Goal: Information Seeking & Learning: Check status

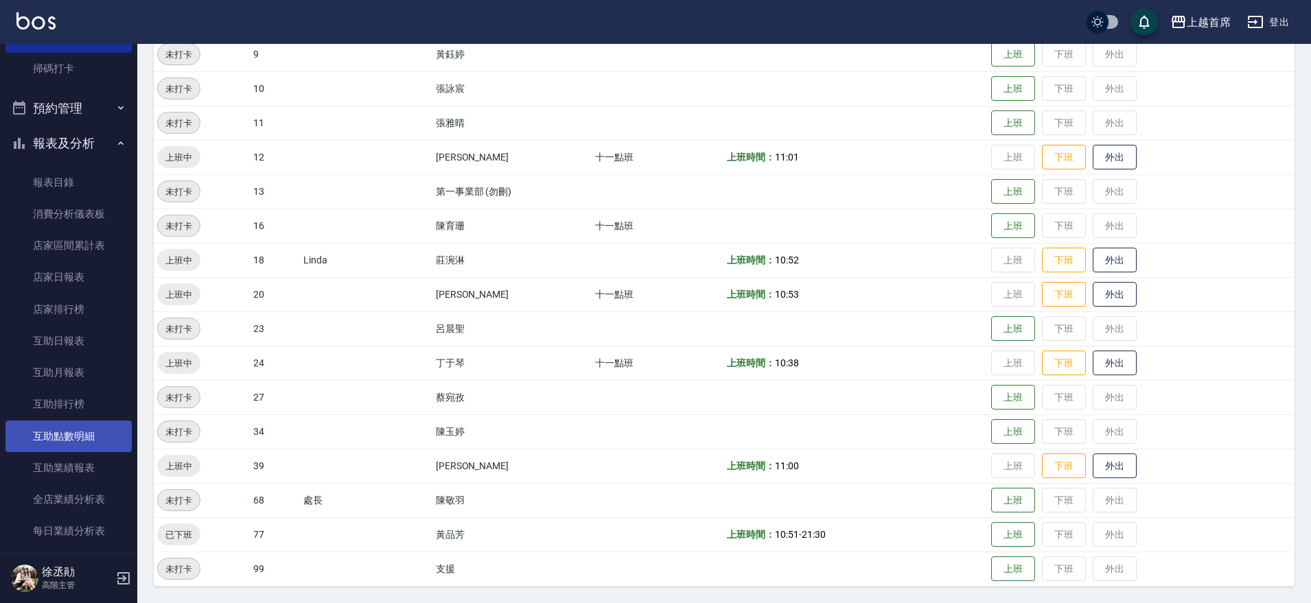
scroll to position [429, 0]
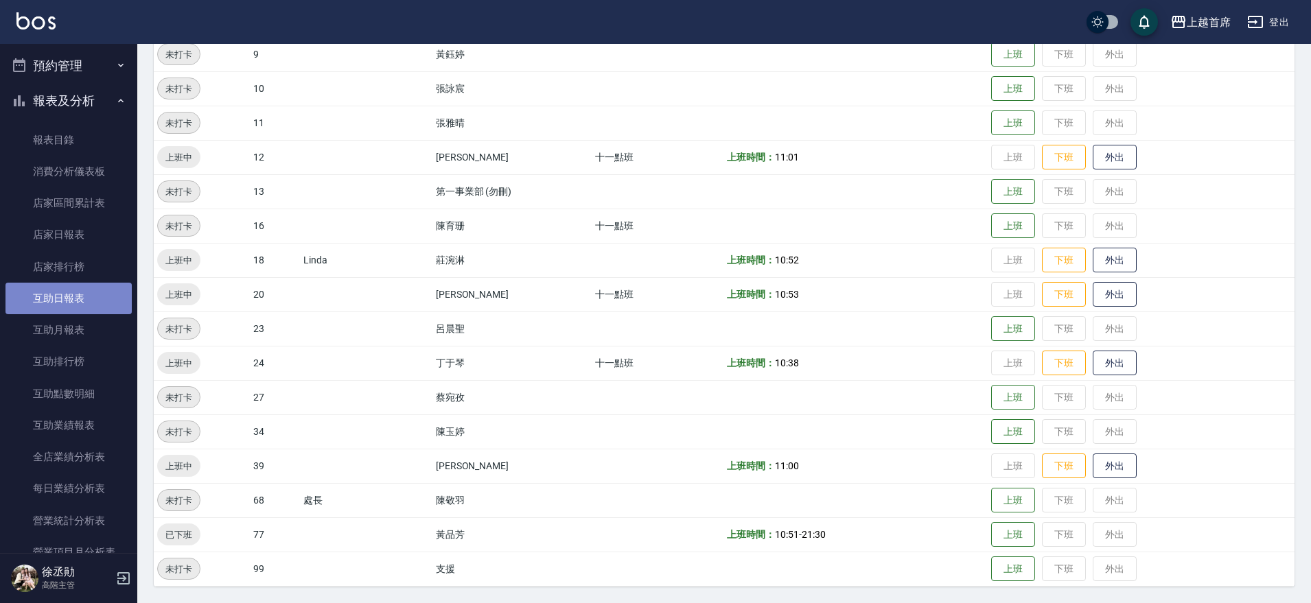
click at [73, 303] on link "互助日報表" at bounding box center [68, 299] width 126 height 32
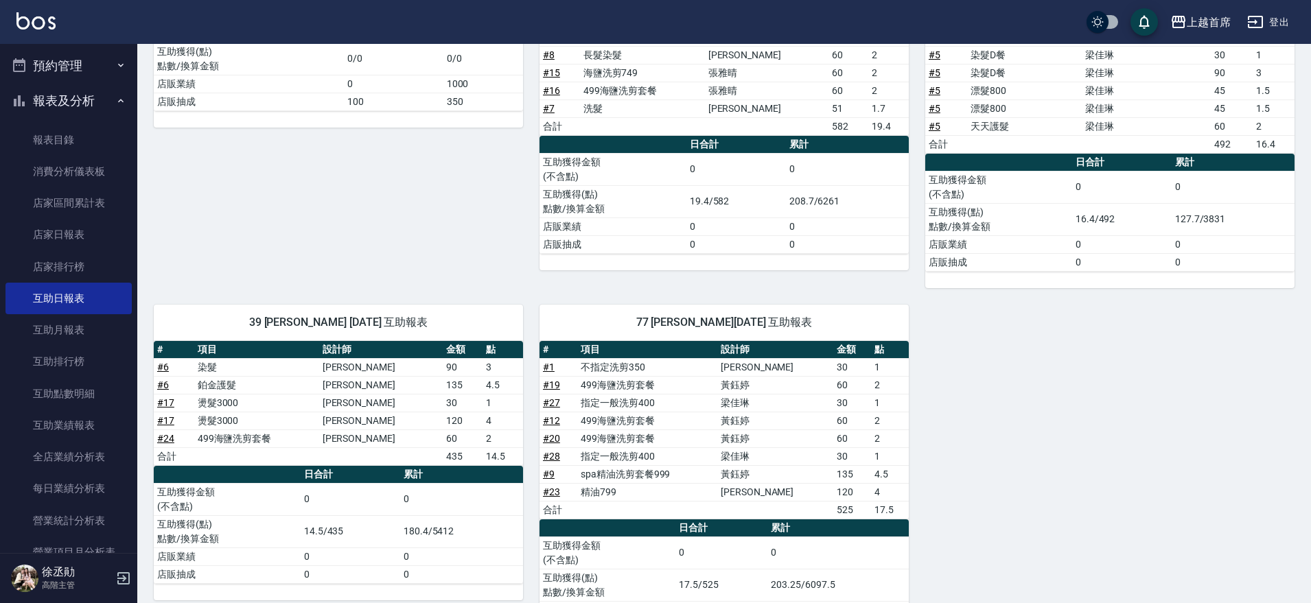
scroll to position [281, 0]
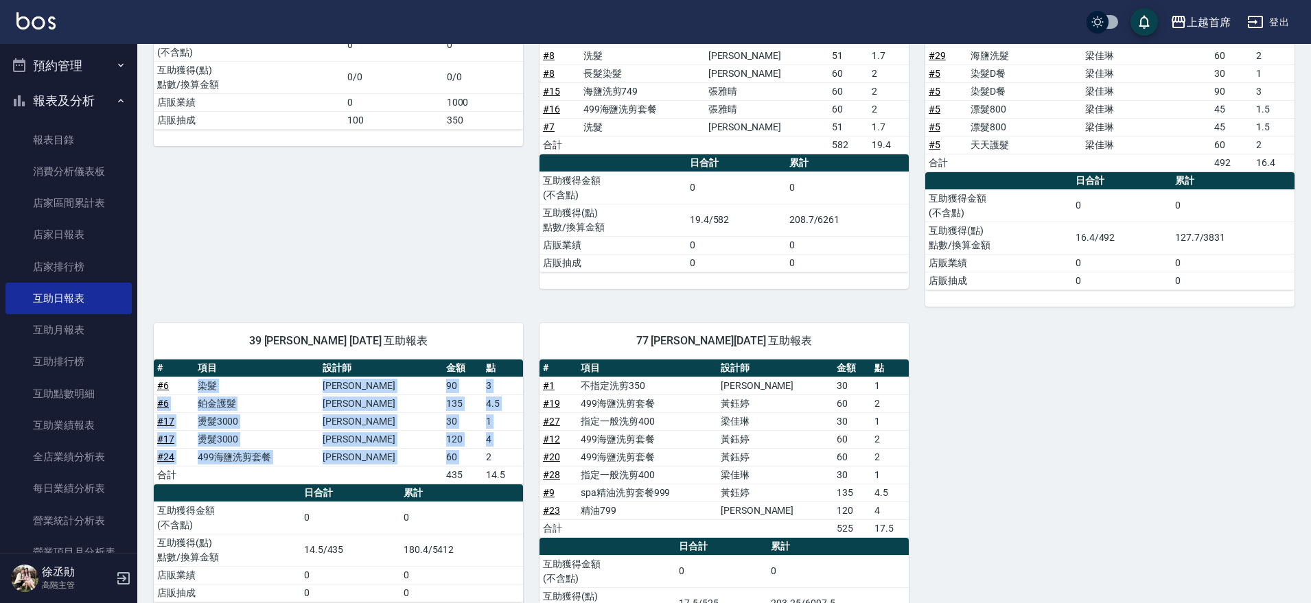
drag, startPoint x: 189, startPoint y: 385, endPoint x: 477, endPoint y: 455, distance: 296.7
click at [477, 455] on tbody "# 6 染髮 [PERSON_NAME] 90 3 # 6 鉑金護髮 [PERSON_NAME] 135 4.5 # 17 燙髮3000 [PERSON_NA…" at bounding box center [338, 430] width 369 height 107
click at [483, 455] on td "2" at bounding box center [503, 457] width 40 height 18
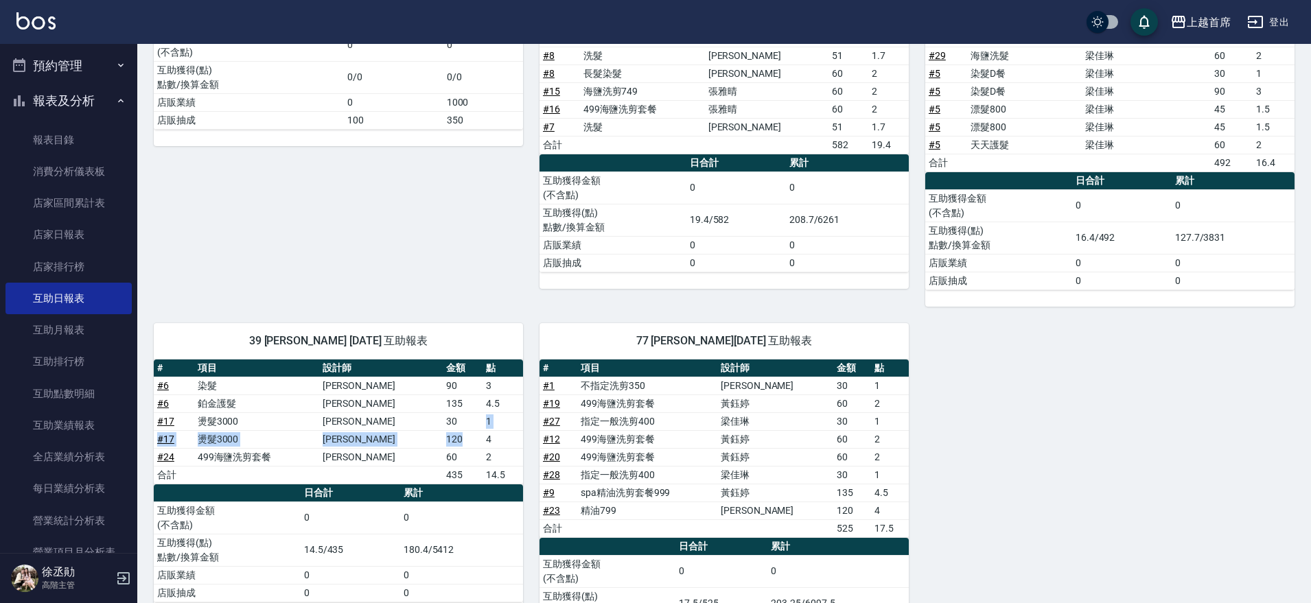
drag, startPoint x: 463, startPoint y: 427, endPoint x: 472, endPoint y: 447, distance: 21.5
click at [472, 447] on tbody "# 6 染髮 [PERSON_NAME] 90 3 # 6 鉑金護髮 [PERSON_NAME] 135 4.5 # 17 燙髮3000 [PERSON_NA…" at bounding box center [338, 430] width 369 height 107
click at [472, 447] on td "120" at bounding box center [463, 439] width 40 height 18
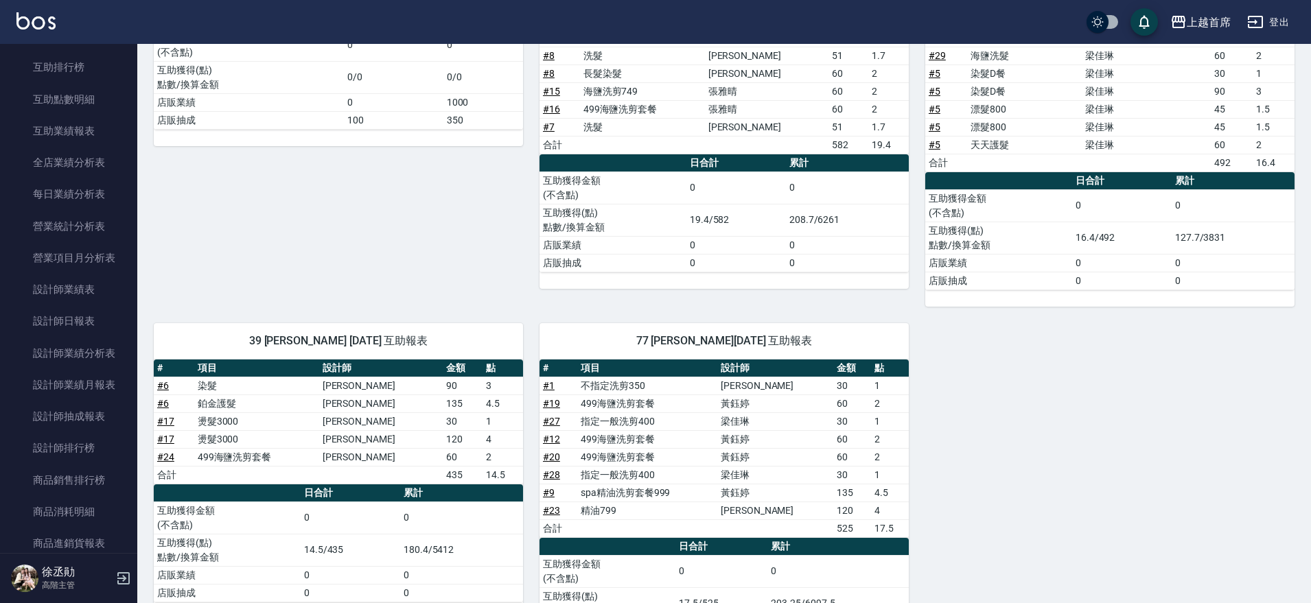
scroll to position [743, 0]
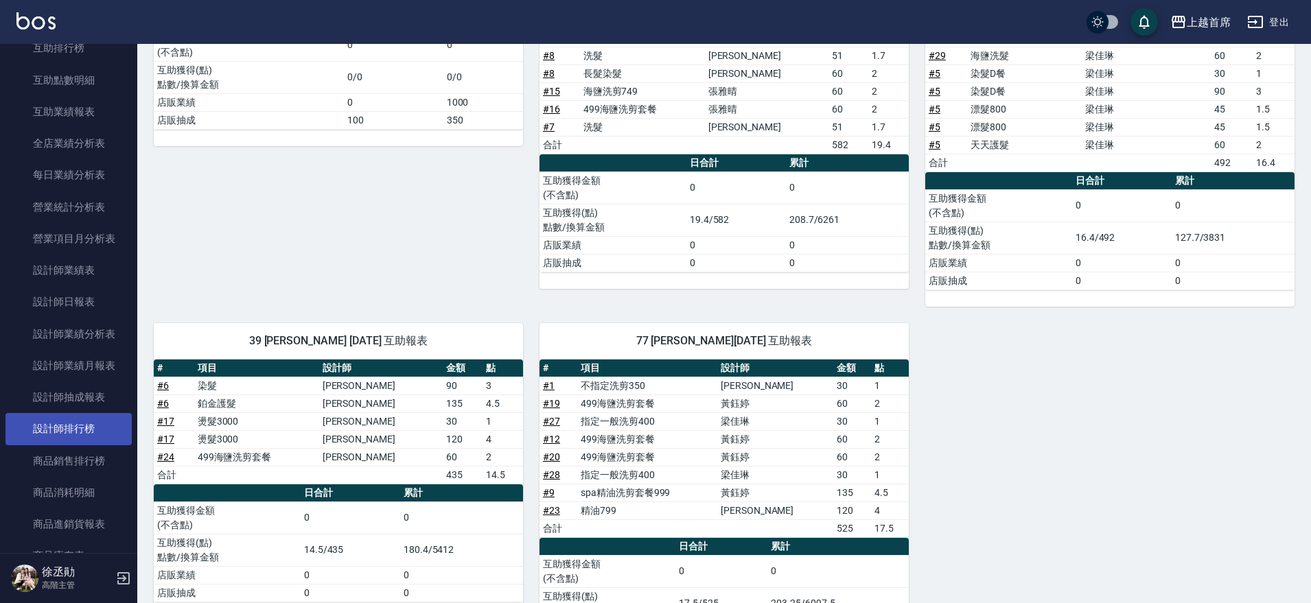
click at [68, 425] on link "設計師排行榜" at bounding box center [68, 429] width 126 height 32
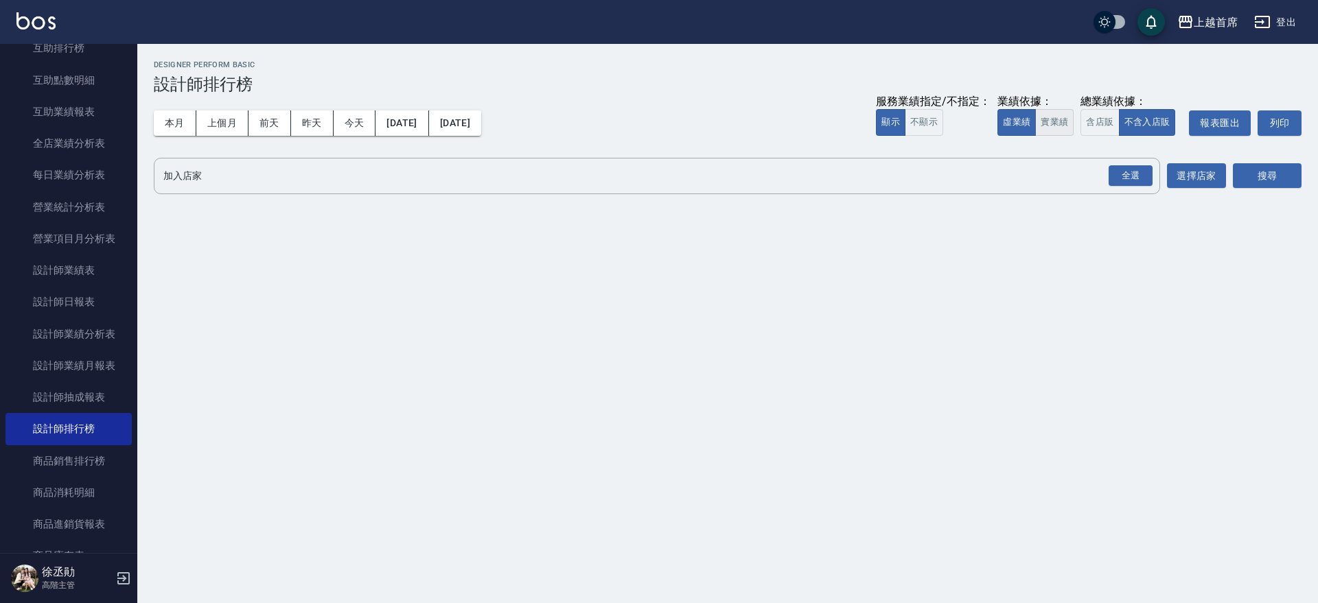
click at [1040, 128] on button "實業績" at bounding box center [1054, 122] width 38 height 27
click at [1126, 172] on div "全選" at bounding box center [1131, 175] width 44 height 21
click at [1264, 169] on button "搜尋" at bounding box center [1267, 176] width 69 height 25
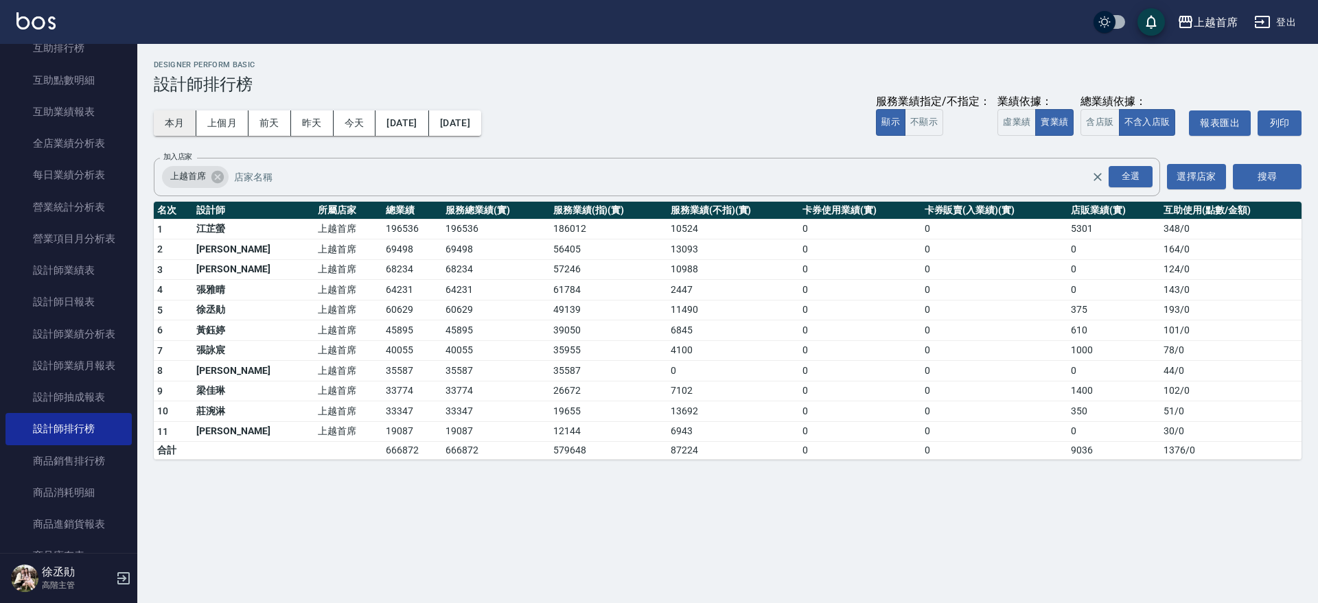
click at [174, 121] on button "本月" at bounding box center [175, 123] width 43 height 25
click at [353, 115] on button "今天" at bounding box center [355, 123] width 43 height 25
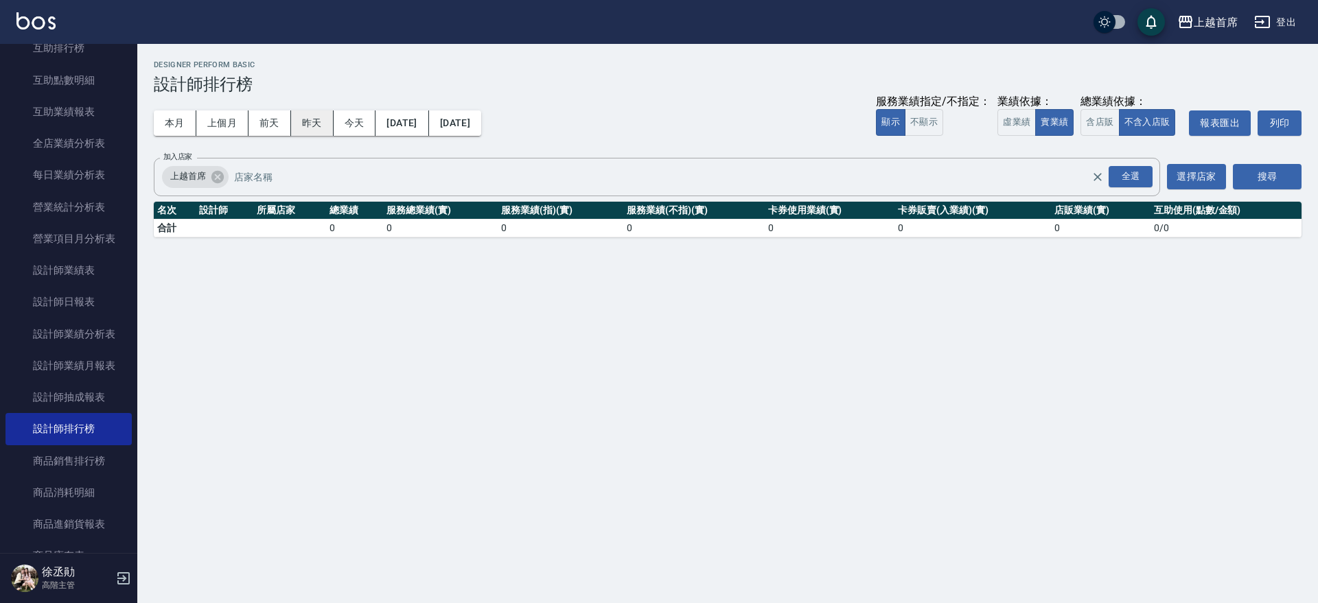
click at [310, 126] on button "昨天" at bounding box center [312, 123] width 43 height 25
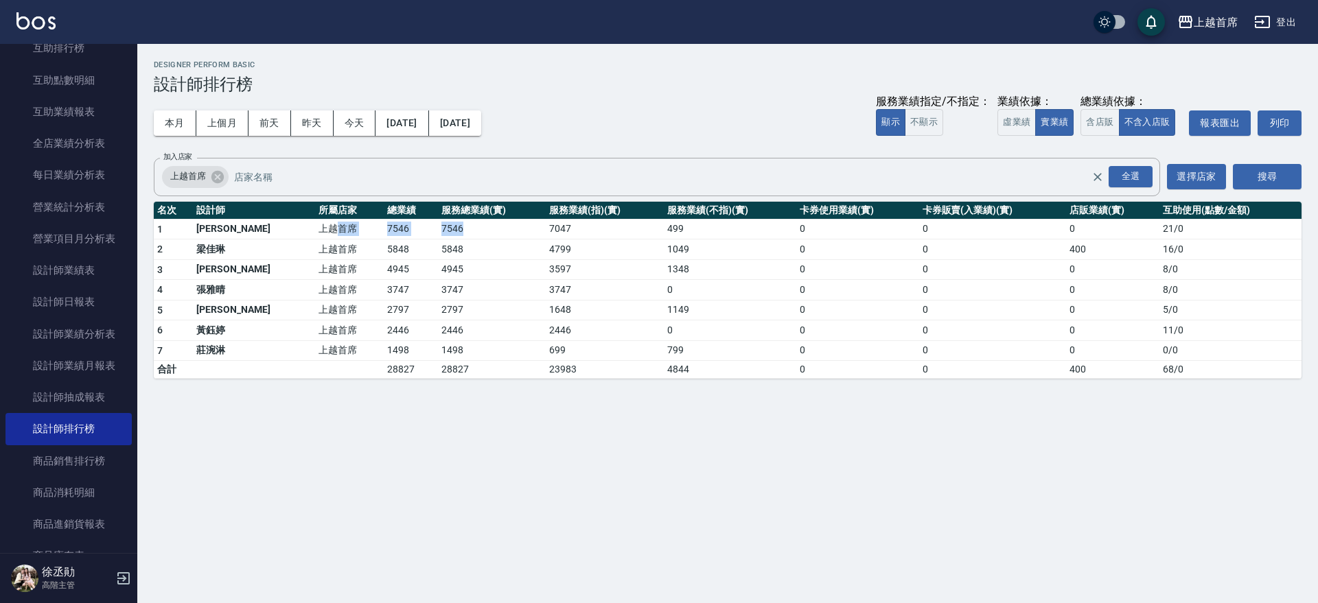
drag, startPoint x: 309, startPoint y: 224, endPoint x: 466, endPoint y: 220, distance: 157.2
click at [466, 220] on tr "1 [PERSON_NAME]首席 7546 7546 7047 499 0 0 0 21 / 0" at bounding box center [728, 229] width 1148 height 21
click at [466, 220] on td "7546" at bounding box center [492, 229] width 108 height 21
